Goal: Information Seeking & Learning: Learn about a topic

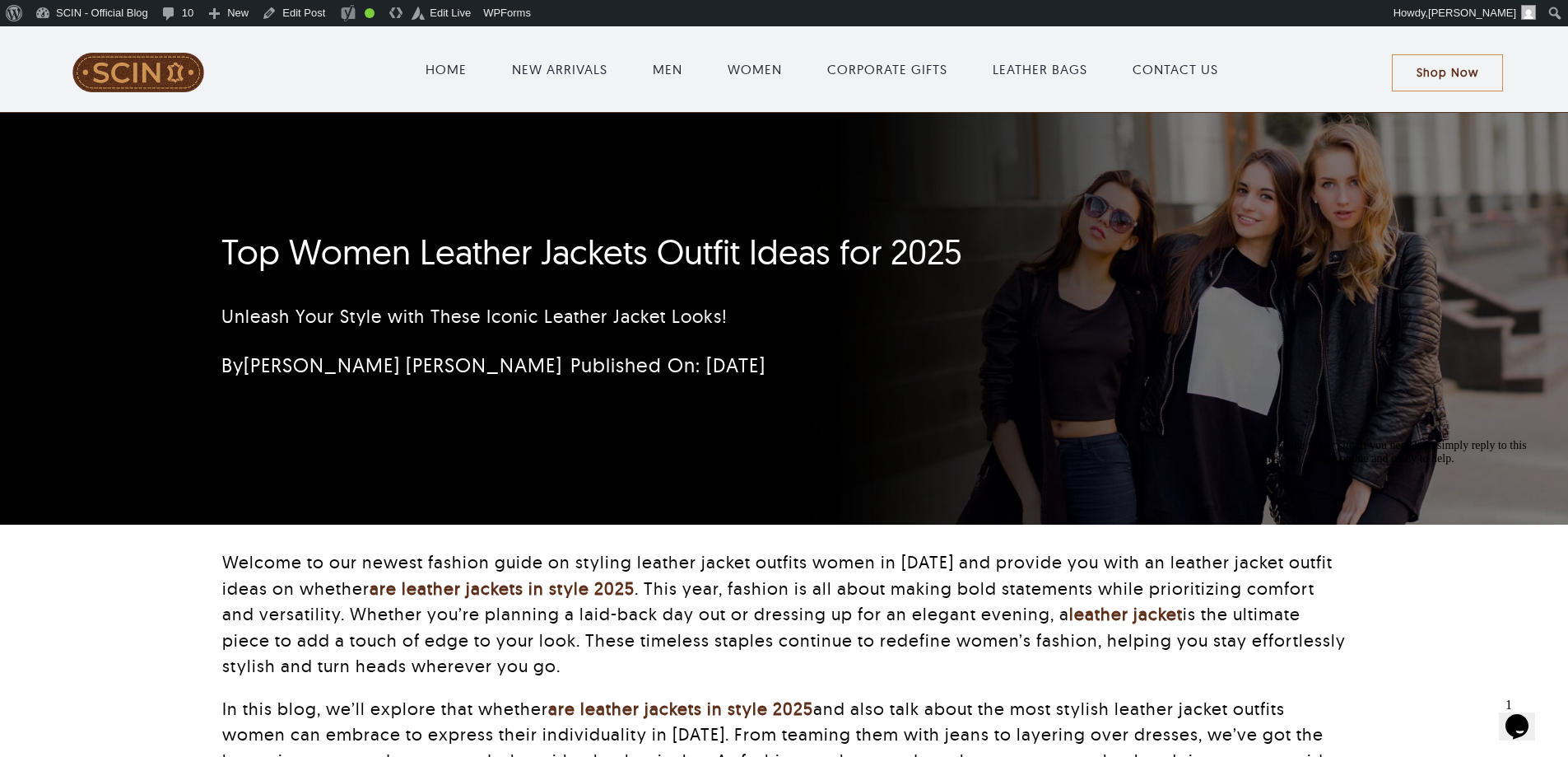
click at [1297, 439] on div at bounding box center [1411, 439] width 297 height 0
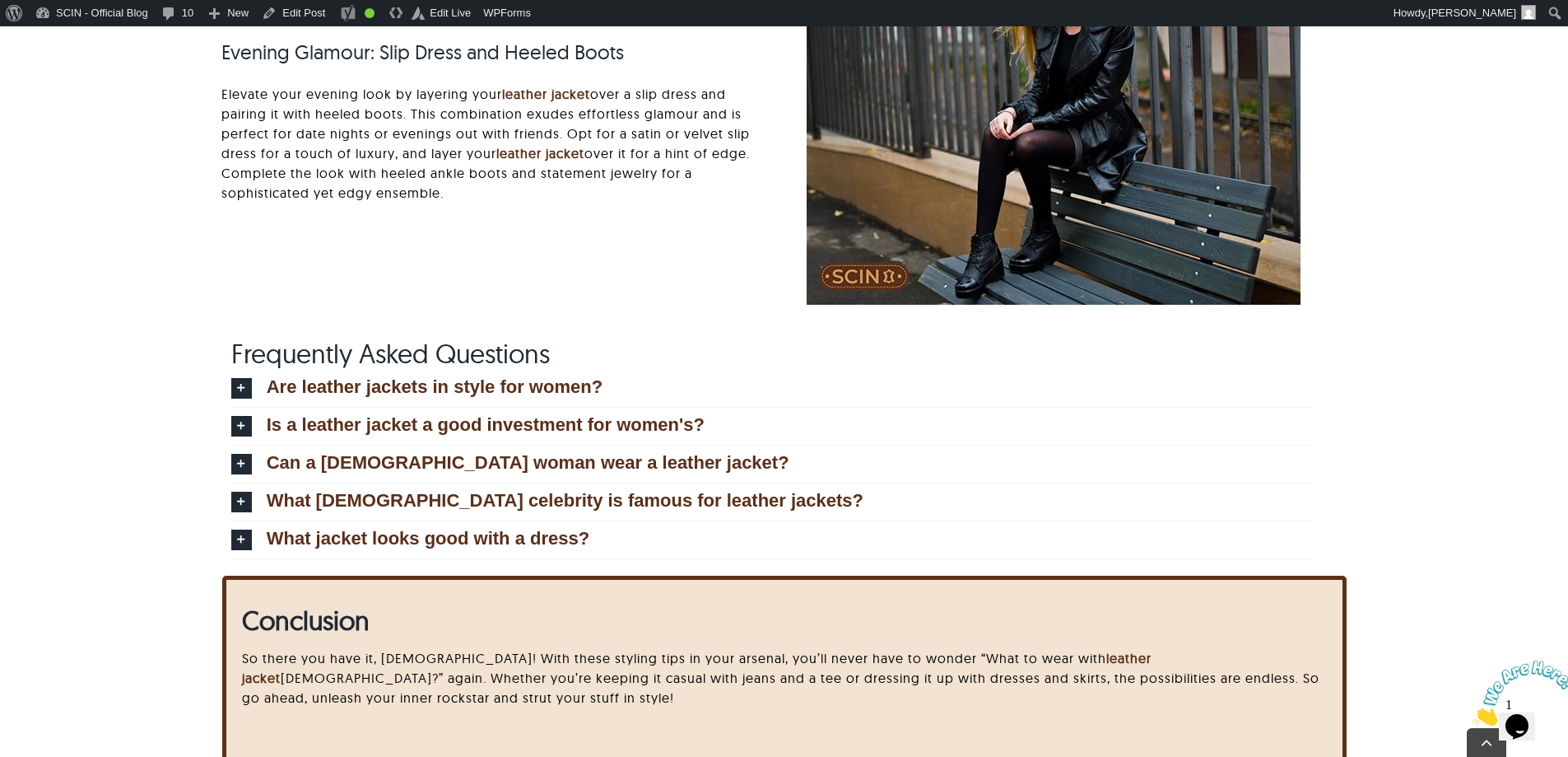
scroll to position [7699, 0]
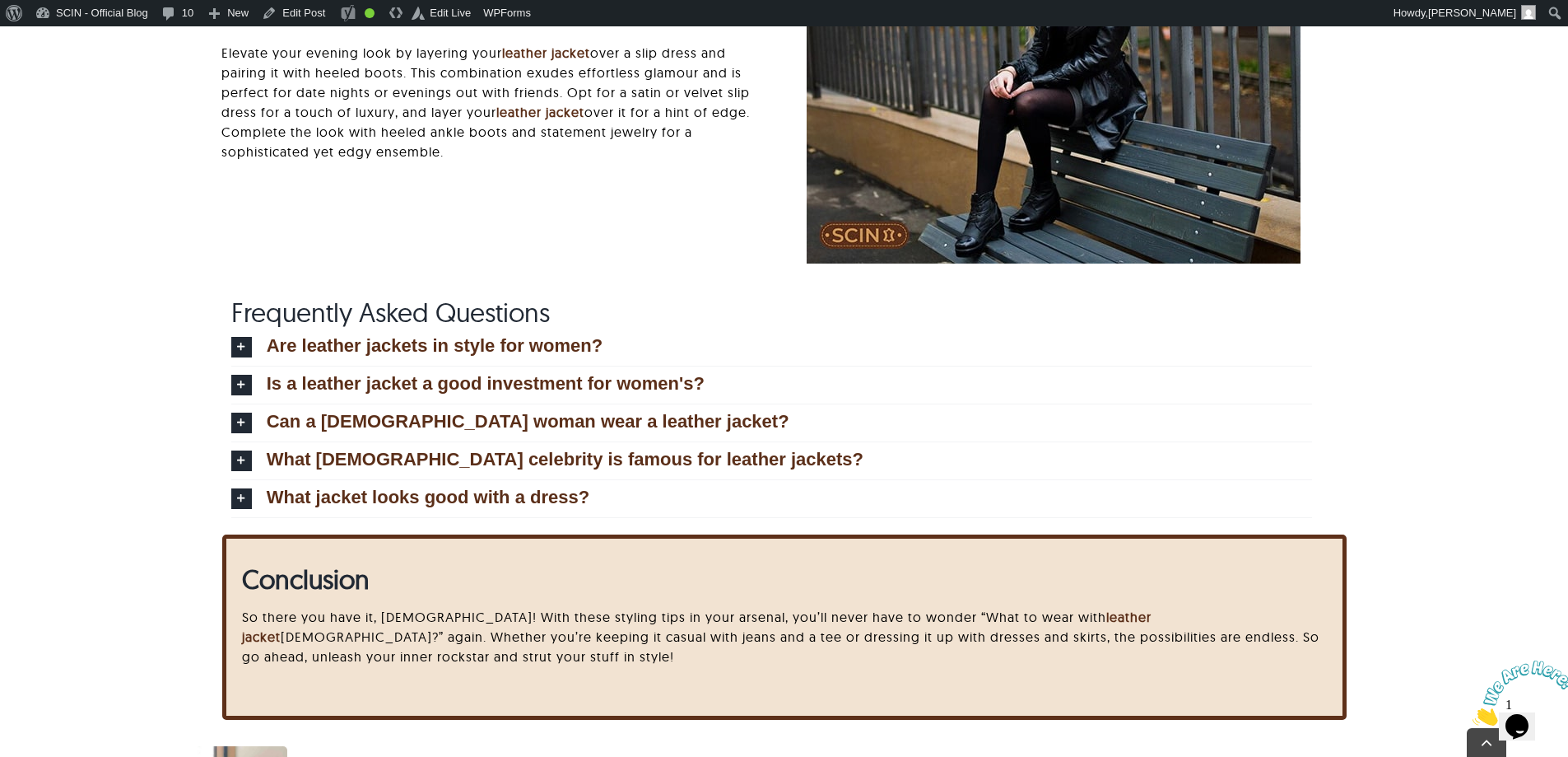
drag, startPoint x: 1569, startPoint y: 153, endPoint x: 1076, endPoint y: 474, distance: 588.3
